Goal: Information Seeking & Learning: Find specific fact

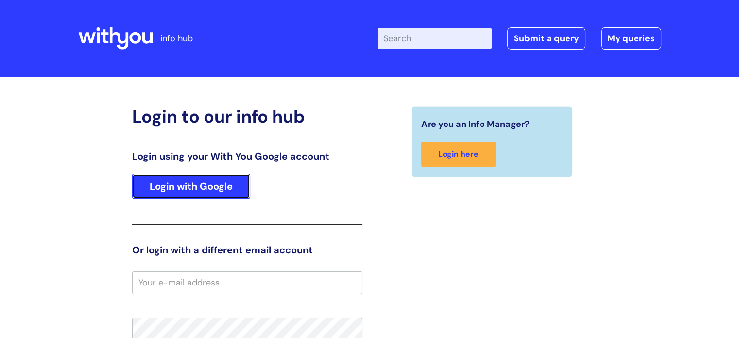
click at [214, 182] on link "Login with Google" at bounding box center [191, 186] width 118 height 25
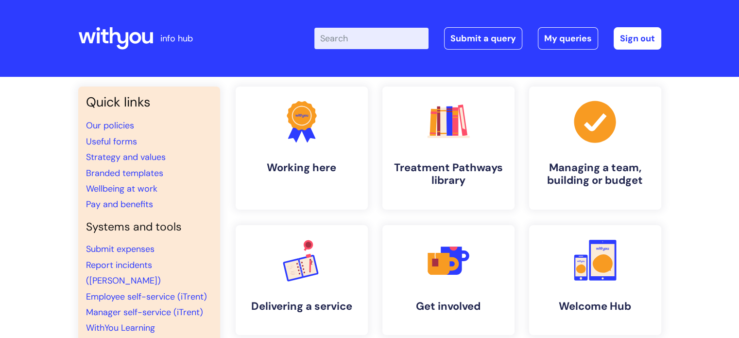
click at [329, 39] on input "Enter your search term here..." at bounding box center [372, 38] width 114 height 21
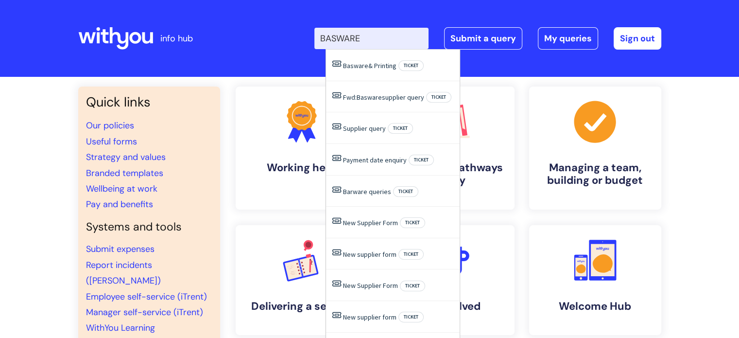
type input "BASWARE"
click button "Search" at bounding box center [0, 0] width 0 height 0
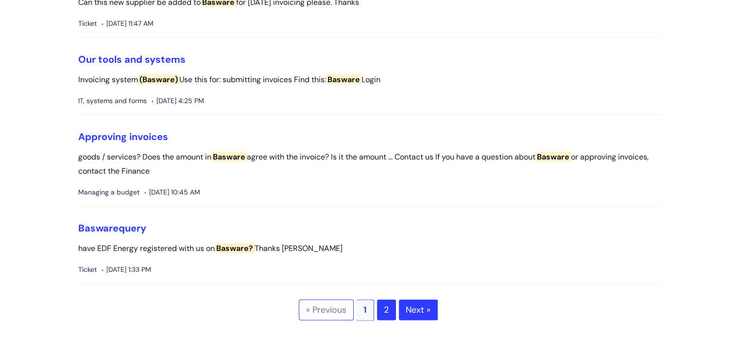
scroll to position [2188, 0]
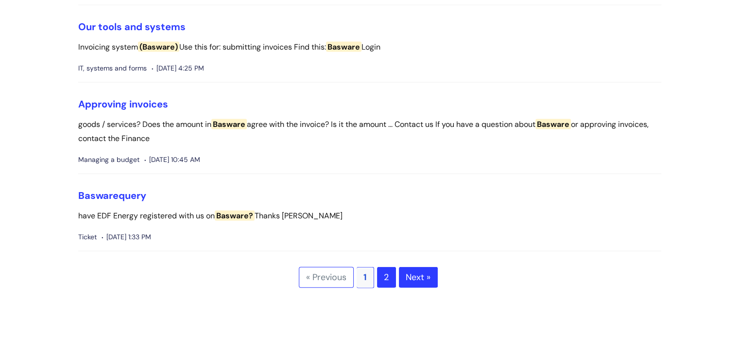
click at [418, 278] on link "Next »" at bounding box center [418, 277] width 39 height 21
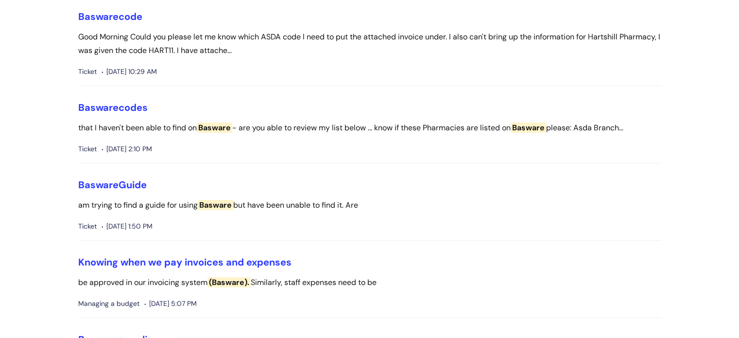
scroll to position [146, 0]
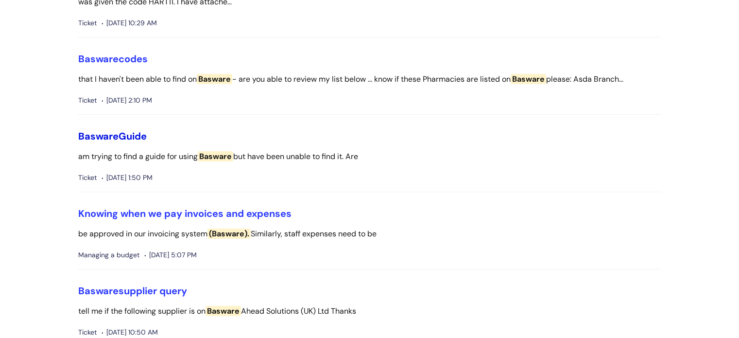
click at [137, 137] on link "Basware Guide" at bounding box center [112, 136] width 69 height 13
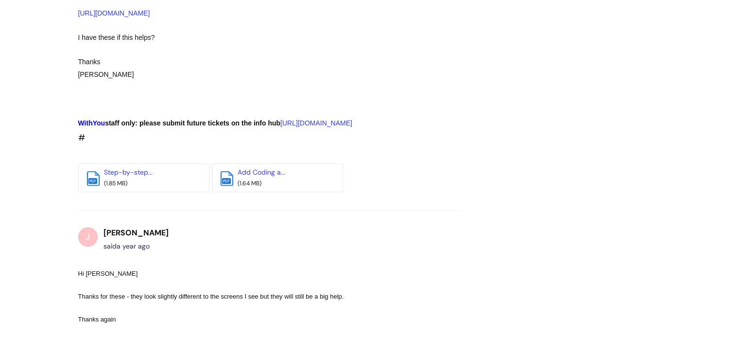
scroll to position [778, 0]
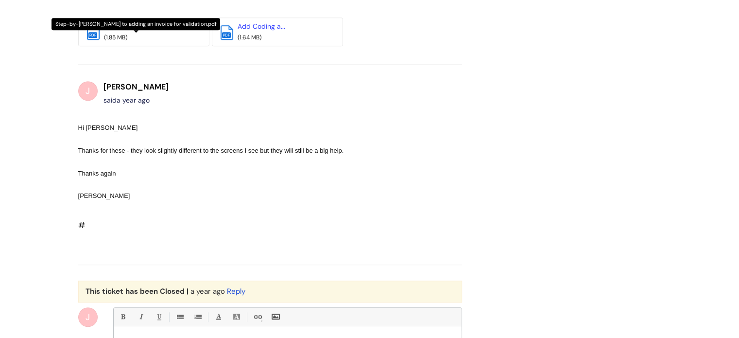
click at [134, 31] on link "Step-by-step..." at bounding box center [128, 26] width 49 height 9
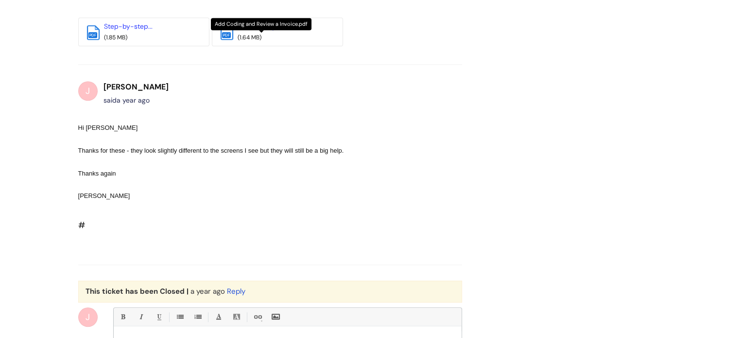
click at [268, 31] on link "Add Coding a..." at bounding box center [262, 26] width 48 height 9
